Goal: Navigation & Orientation: Understand site structure

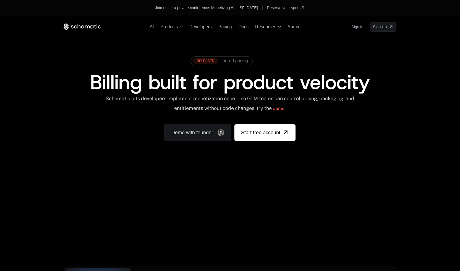
scroll to position [118, 0]
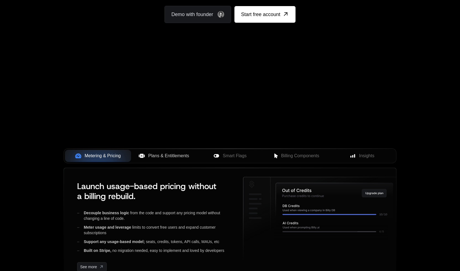
click at [164, 158] on span "Plans & Entitlements" at bounding box center [168, 155] width 41 height 7
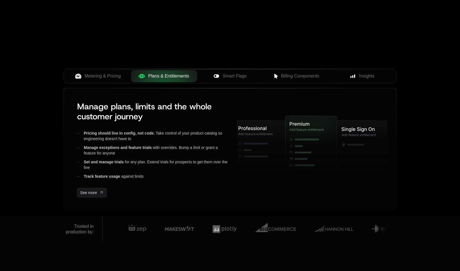
scroll to position [198, 0]
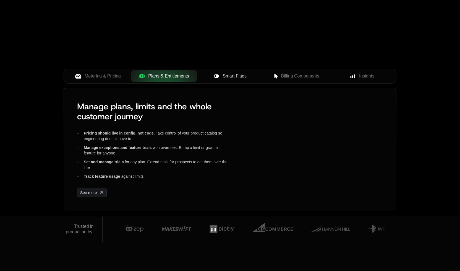
click at [239, 77] on span "Smart Flags" at bounding box center [235, 76] width 24 height 7
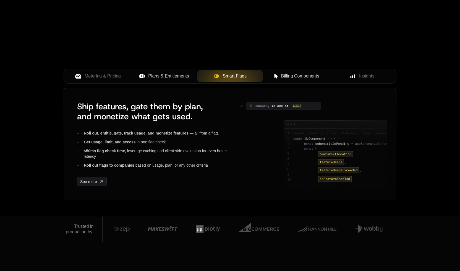
click at [298, 74] on span "Billing Components" at bounding box center [300, 76] width 38 height 7
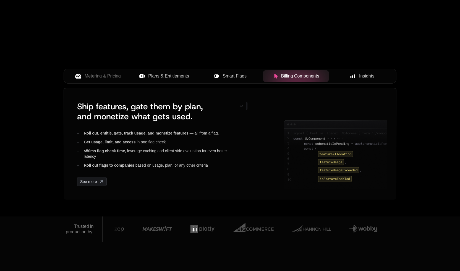
click at [367, 77] on span "Insights" at bounding box center [366, 76] width 15 height 7
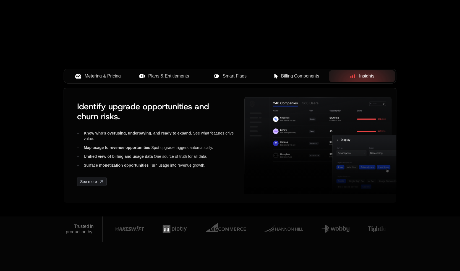
click at [103, 74] on span "Metering & Pricing" at bounding box center [103, 76] width 36 height 7
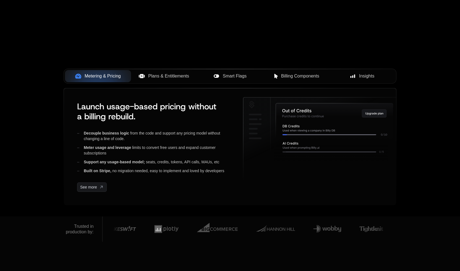
click at [175, 77] on span "Plans & Entitlements" at bounding box center [168, 76] width 41 height 7
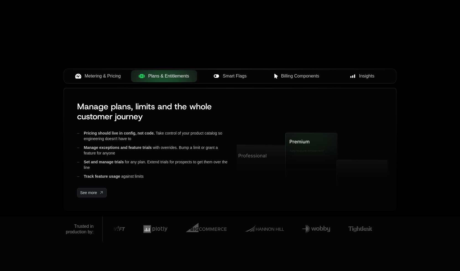
click at [229, 77] on span "Smart Flags" at bounding box center [235, 76] width 24 height 7
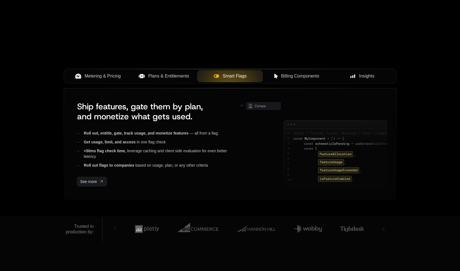
click at [293, 77] on span "Billing Components" at bounding box center [300, 76] width 38 height 7
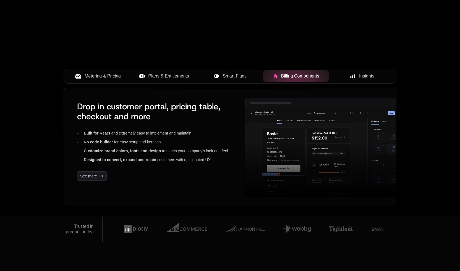
click at [368, 75] on span "Insights" at bounding box center [366, 76] width 15 height 7
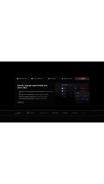
scroll to position [193, 0]
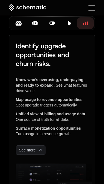
click at [19, 26] on icon at bounding box center [18, 23] width 6 height 5
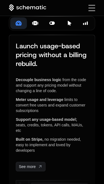
click at [36, 25] on icon at bounding box center [35, 23] width 4 height 4
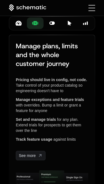
click at [53, 25] on icon at bounding box center [51, 23] width 5 height 3
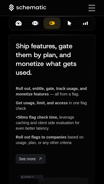
click at [71, 26] on icon at bounding box center [69, 23] width 5 height 5
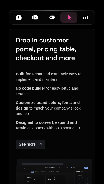
scroll to position [202, 0]
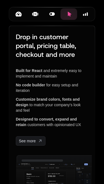
click at [21, 17] on icon at bounding box center [18, 14] width 6 height 5
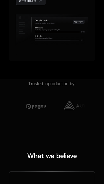
scroll to position [174, 0]
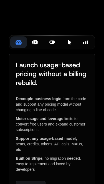
click at [36, 48] on button "Plans & Entitlements" at bounding box center [35, 42] width 17 height 12
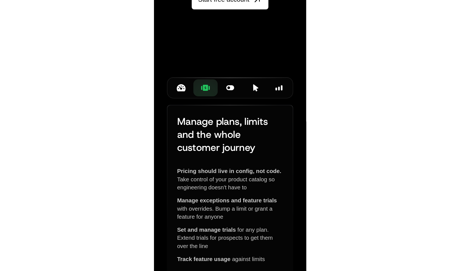
scroll to position [169, 0]
